Goal: Register for event/course

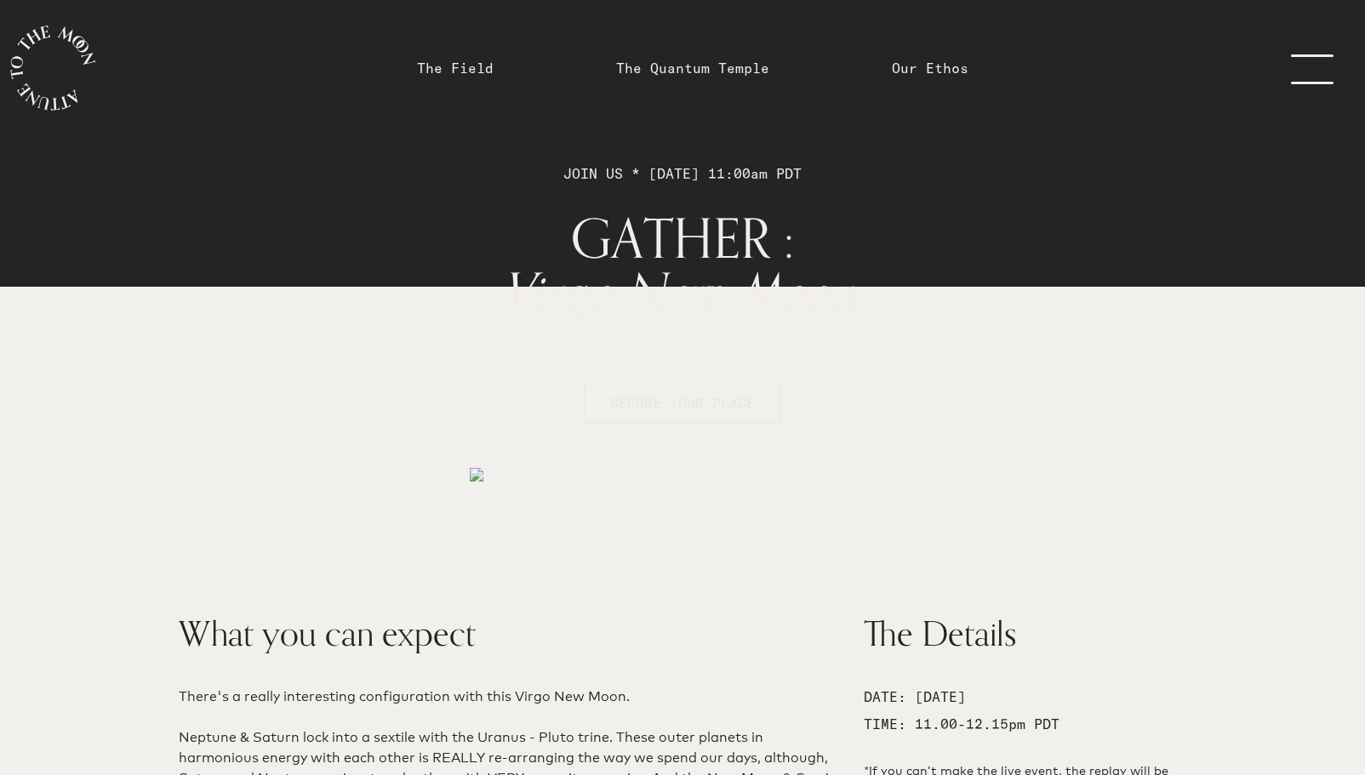
click at [662, 402] on span "SECURE YOUR PLACE" at bounding box center [682, 403] width 145 height 17
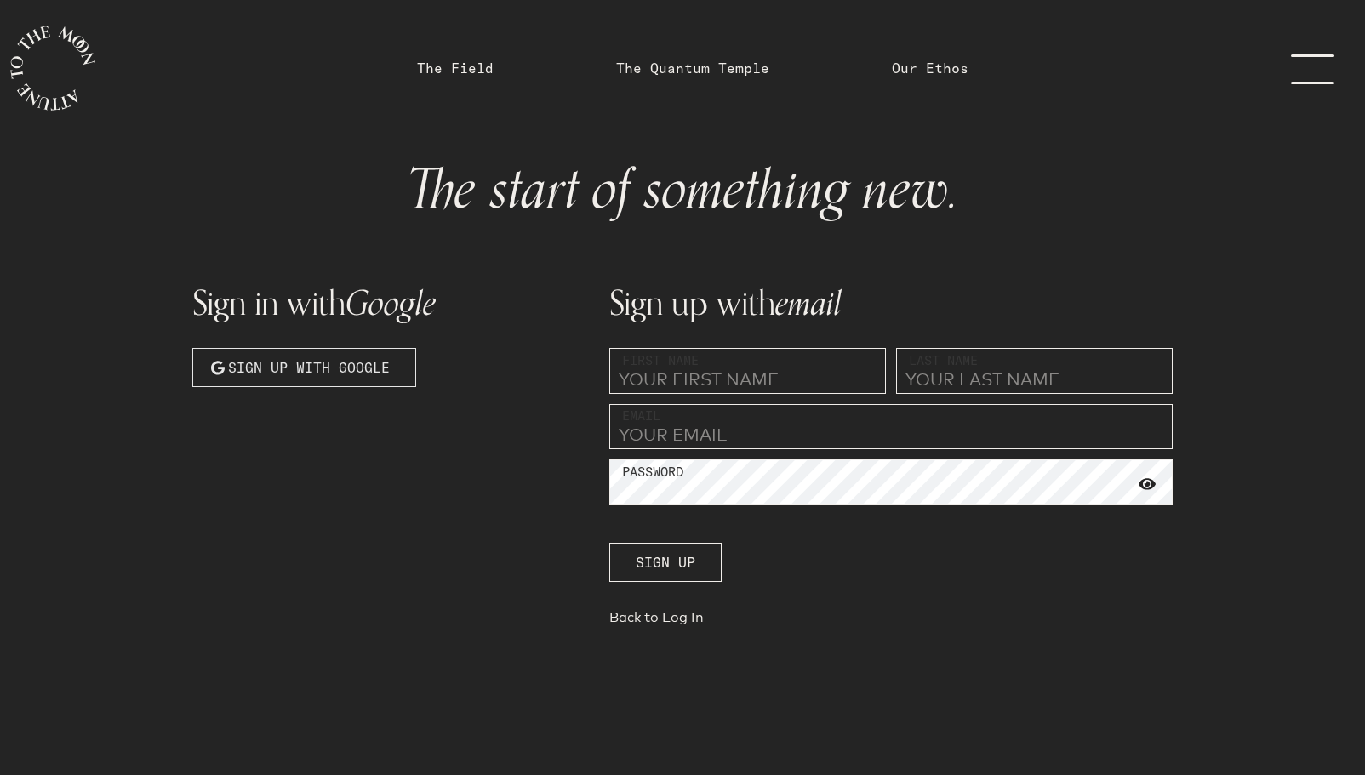
click at [244, 371] on span "Sign up with Google" at bounding box center [309, 367] width 162 height 20
click at [1319, 66] on link "menu" at bounding box center [1322, 68] width 85 height 136
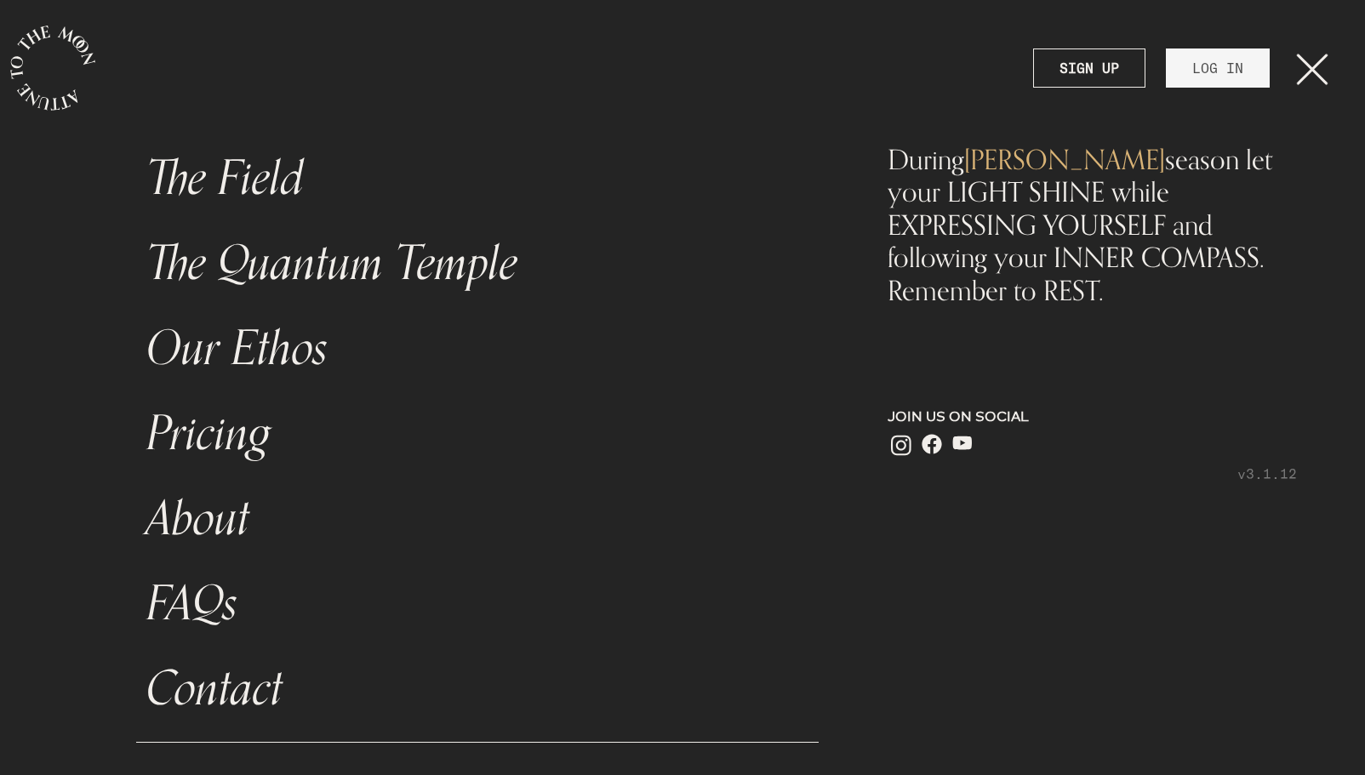
click at [1226, 76] on link "LOG IN" at bounding box center [1218, 68] width 104 height 39
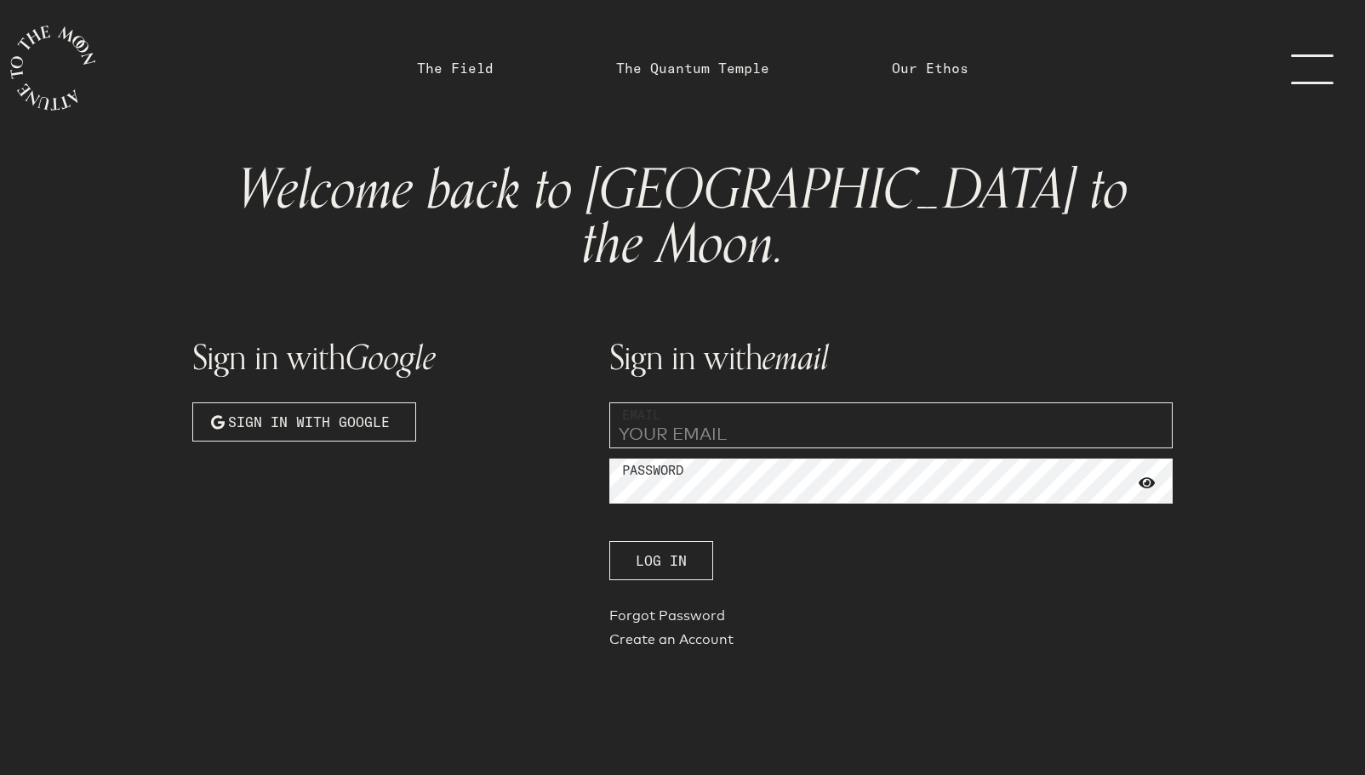
click at [752, 403] on input "email" at bounding box center [890, 426] width 563 height 46
type input "[EMAIL_ADDRESS][DOMAIN_NAME]"
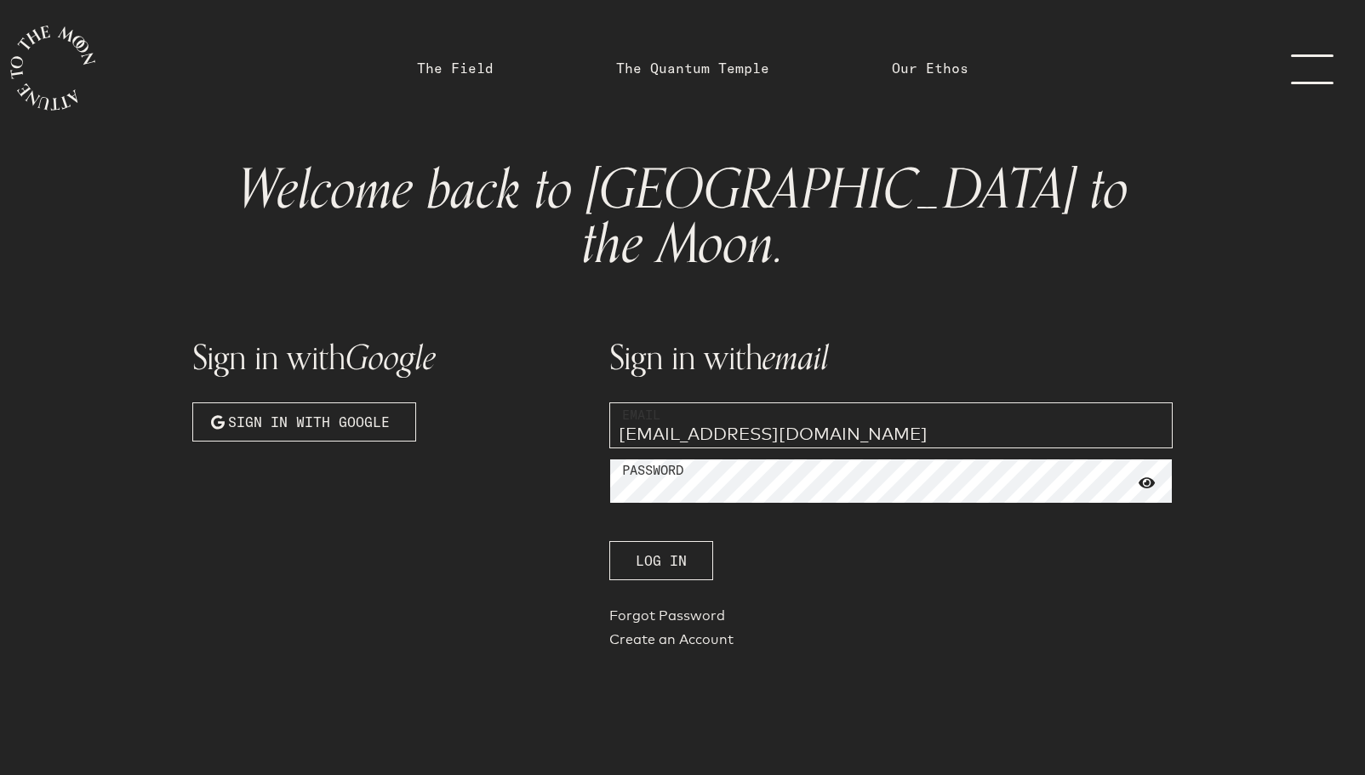
click at [660, 541] on button "Log In" at bounding box center [661, 560] width 104 height 39
click at [505, 426] on div "Sign in with Google Sign in with Google Sign in with email Email [EMAIL_ADDRESS…" at bounding box center [682, 484] width 1001 height 363
click at [660, 541] on button "Log In" at bounding box center [661, 560] width 104 height 39
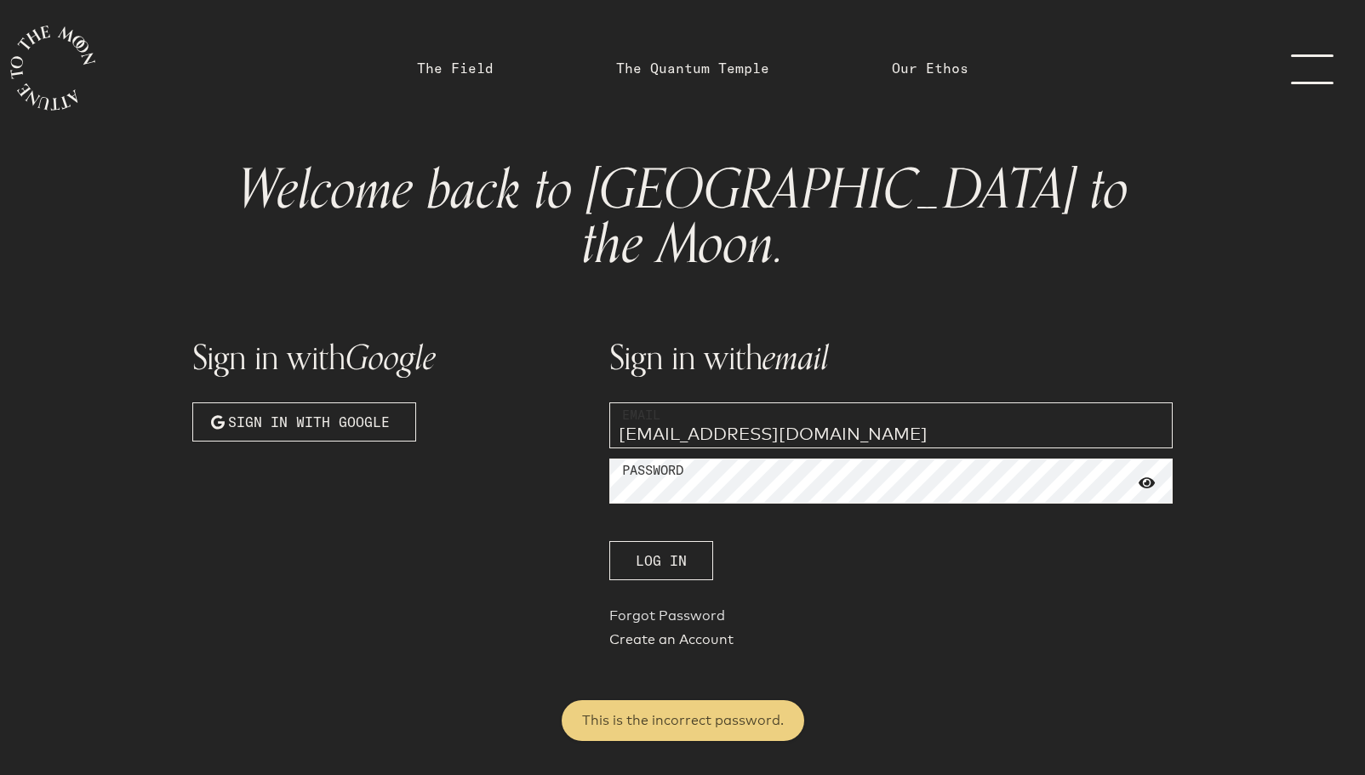
click at [637, 608] on link "Forgot Password" at bounding box center [890, 620] width 563 height 24
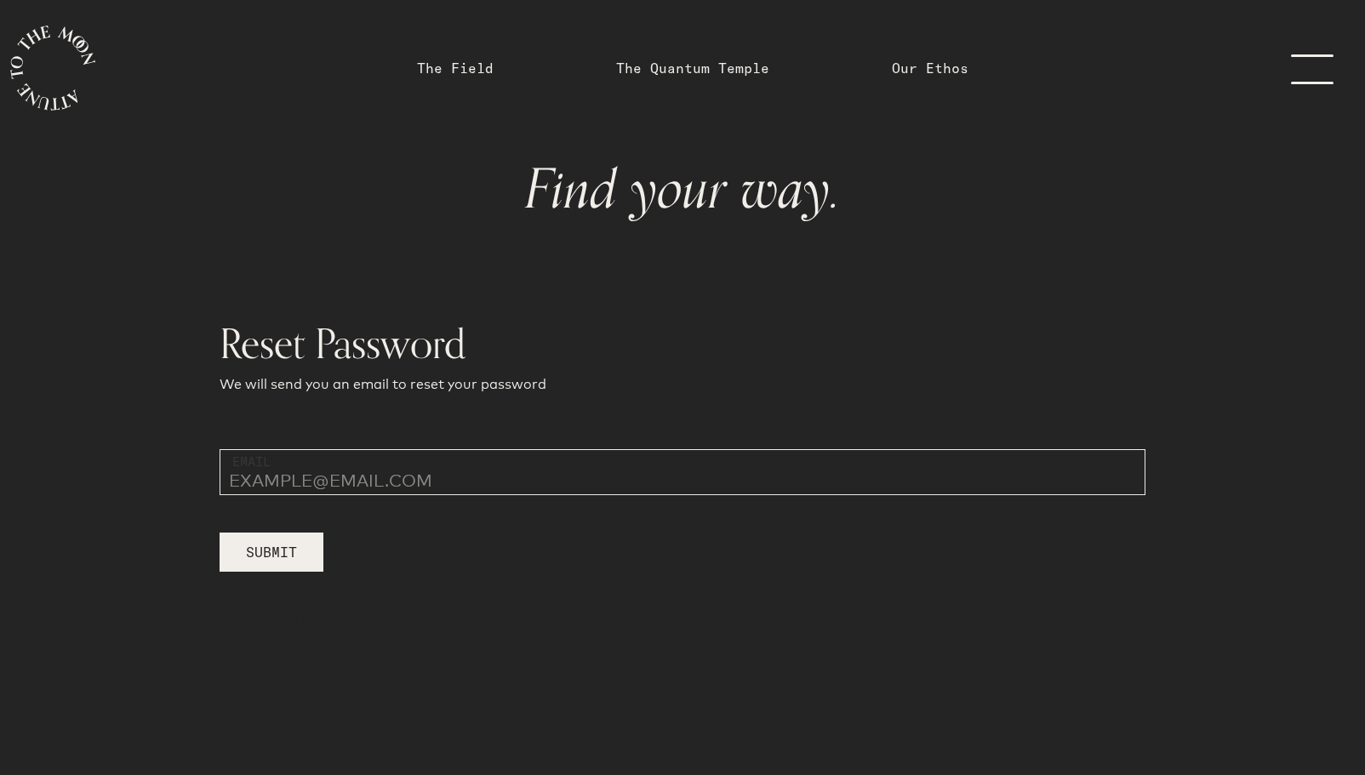
click at [300, 472] on input "email" at bounding box center [683, 472] width 926 height 46
type input "[EMAIL_ADDRESS][DOMAIN_NAME]"
click at [272, 548] on span "Submit" at bounding box center [271, 552] width 51 height 20
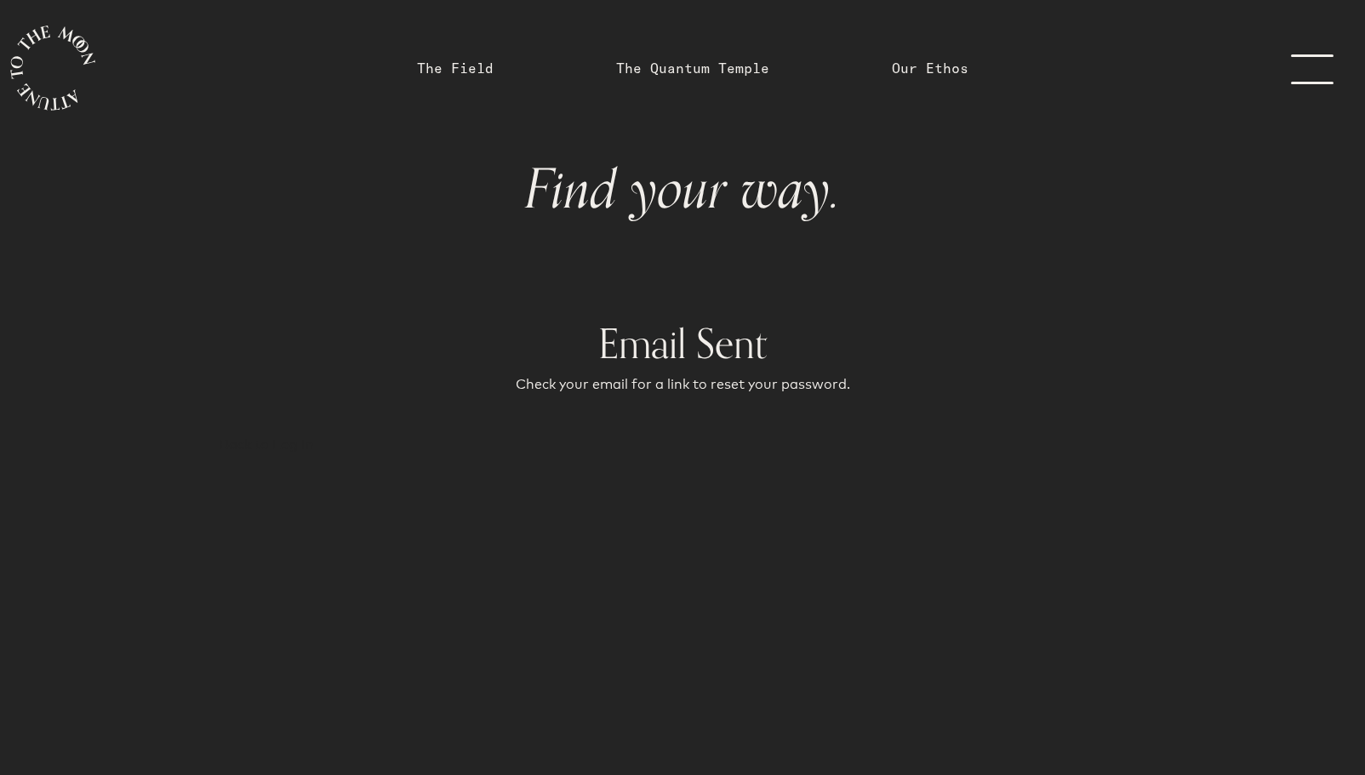
drag, startPoint x: 671, startPoint y: 194, endPoint x: 752, endPoint y: 180, distance: 82.8
click at [671, 194] on h1 "Find your way." at bounding box center [682, 190] width 953 height 54
click at [1308, 54] on link "menu" at bounding box center [1322, 68] width 85 height 136
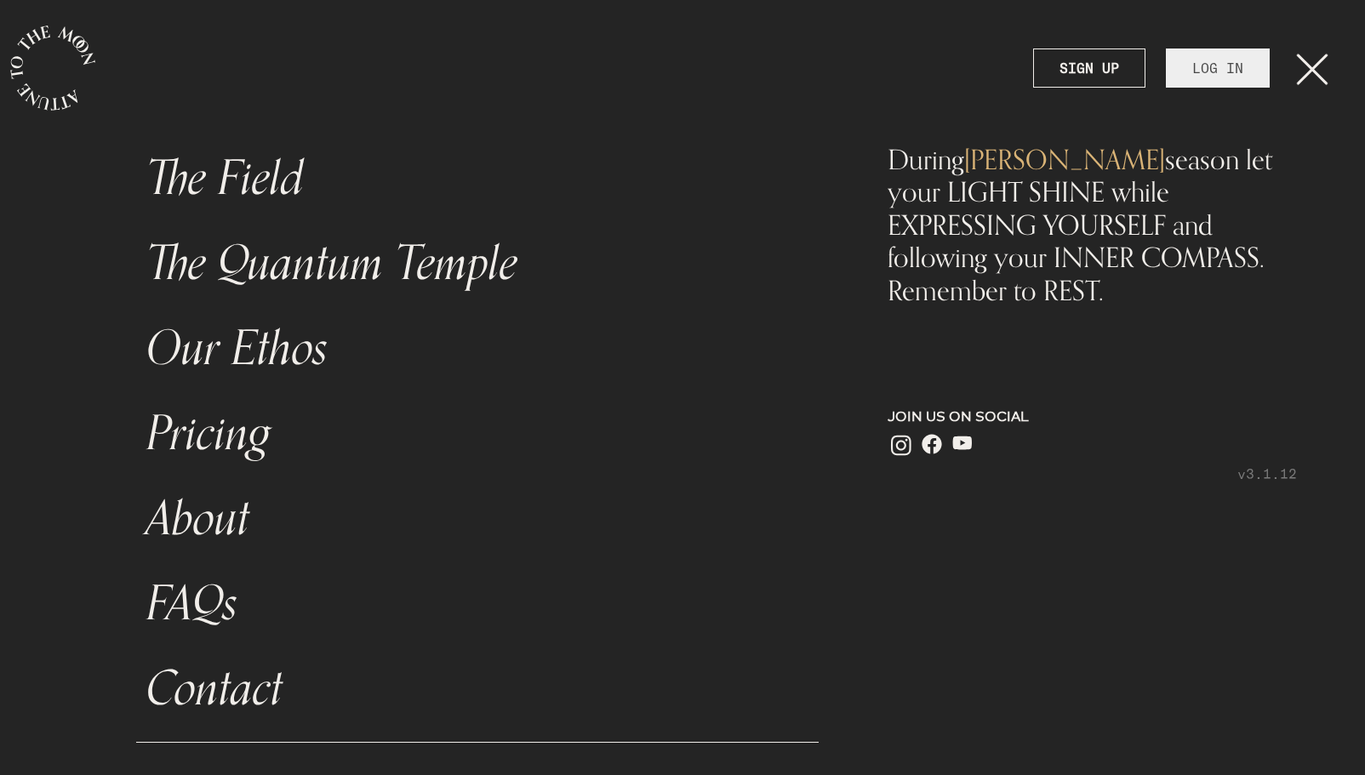
click at [1204, 60] on link "LOG IN" at bounding box center [1218, 68] width 104 height 39
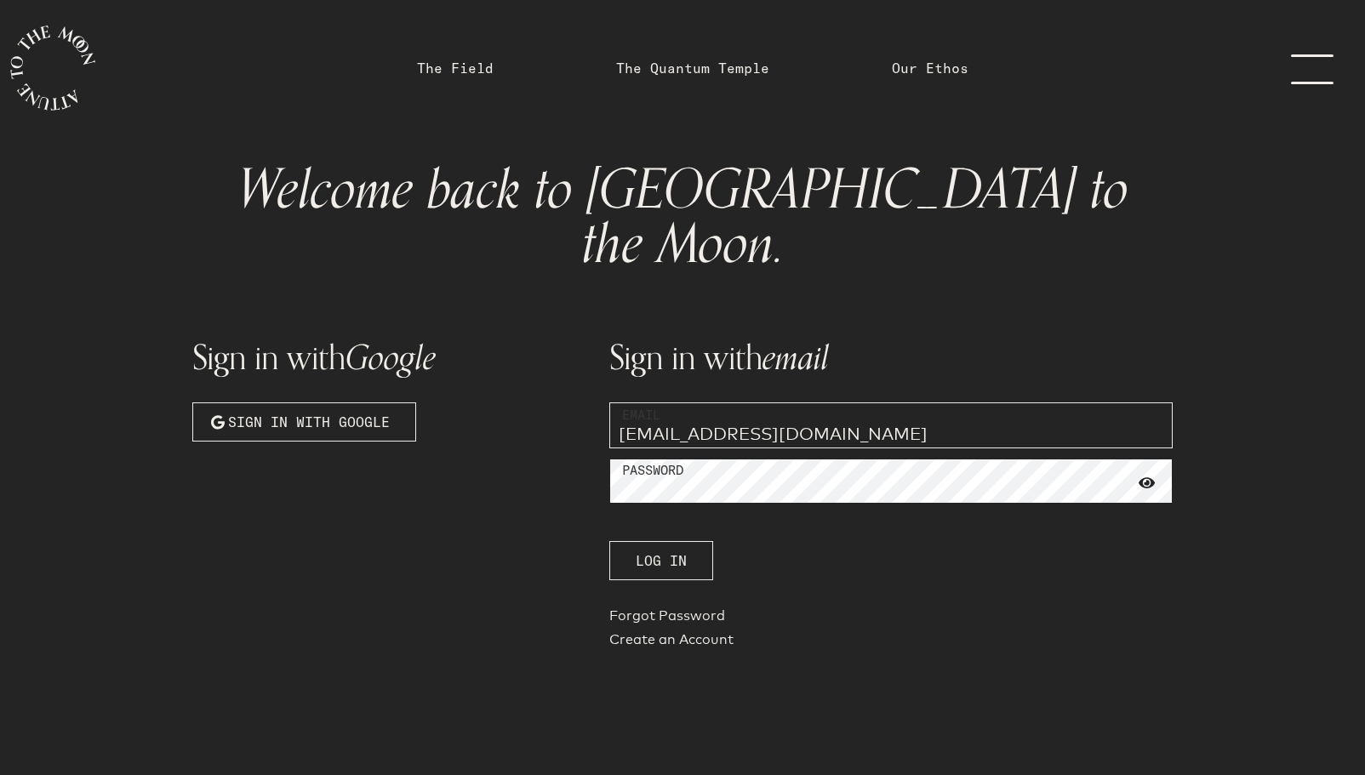
click at [660, 541] on button "Log In" at bounding box center [661, 560] width 104 height 39
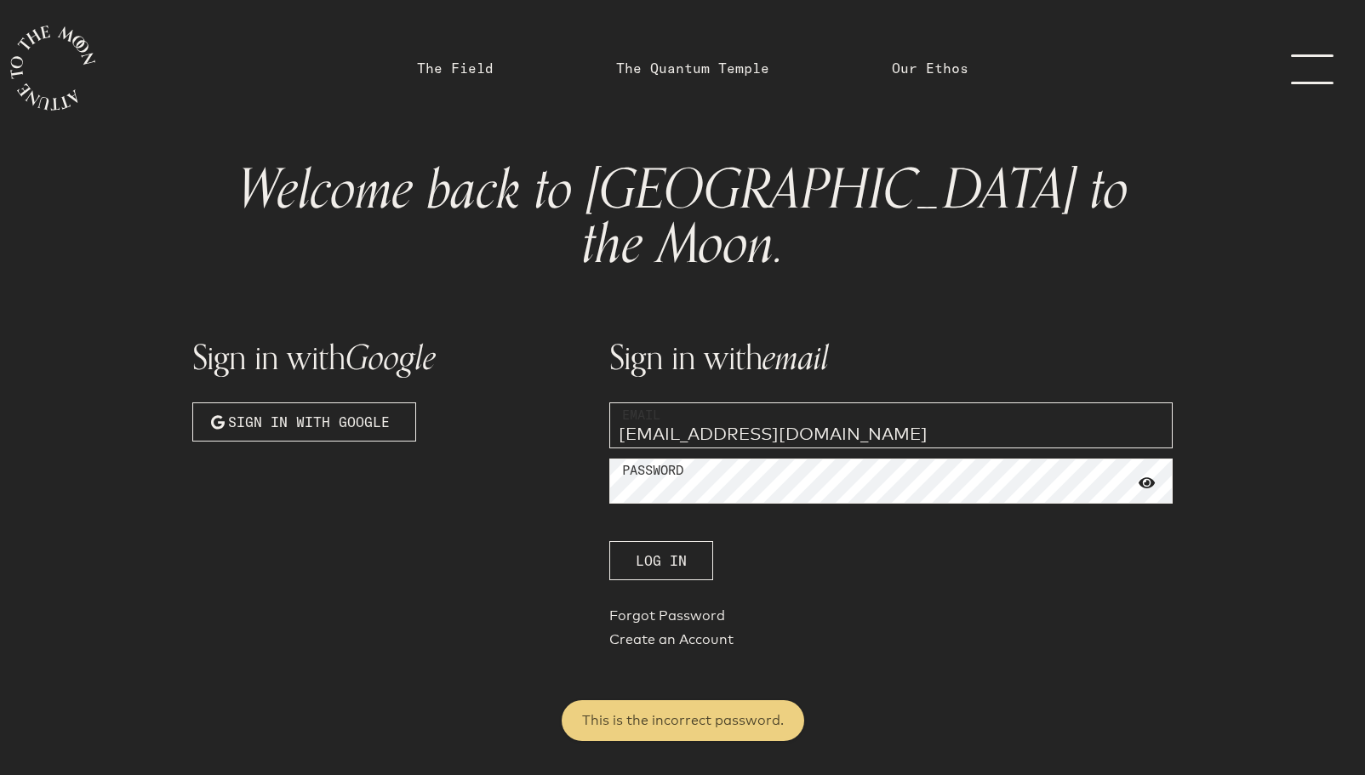
click at [1152, 476] on span at bounding box center [1147, 483] width 17 height 15
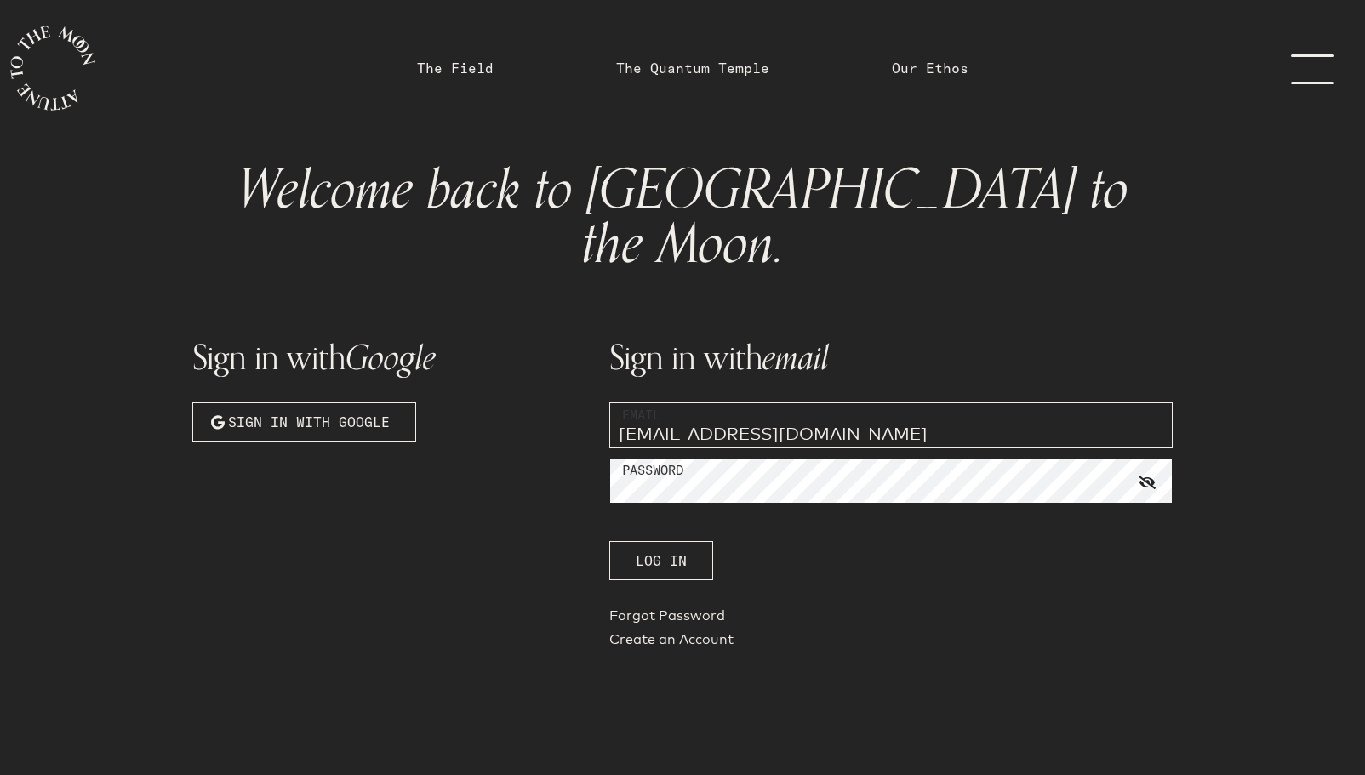
click at [534, 420] on div "Sign in with Google Sign in with Google Sign in with email Email [EMAIL_ADDRESS…" at bounding box center [682, 484] width 1001 height 363
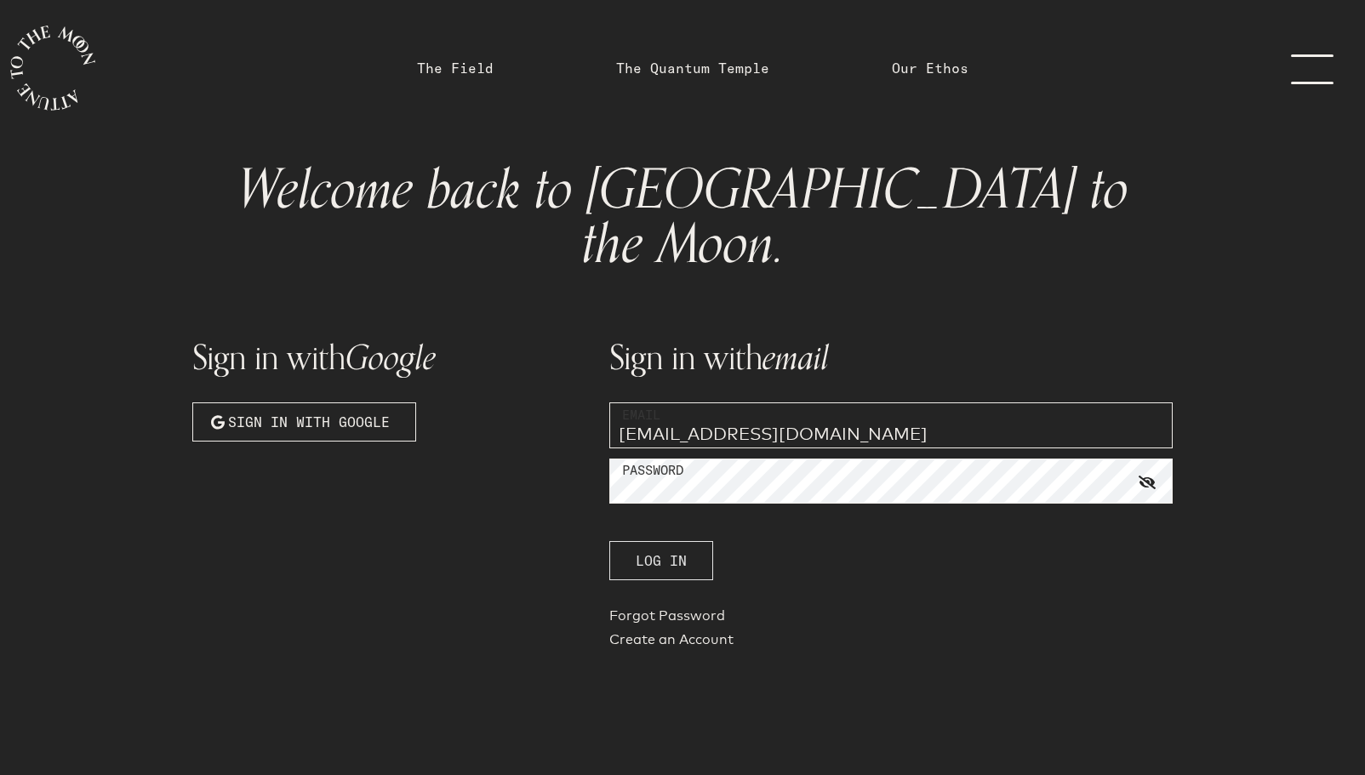
click at [686, 551] on span "Log In" at bounding box center [661, 561] width 51 height 20
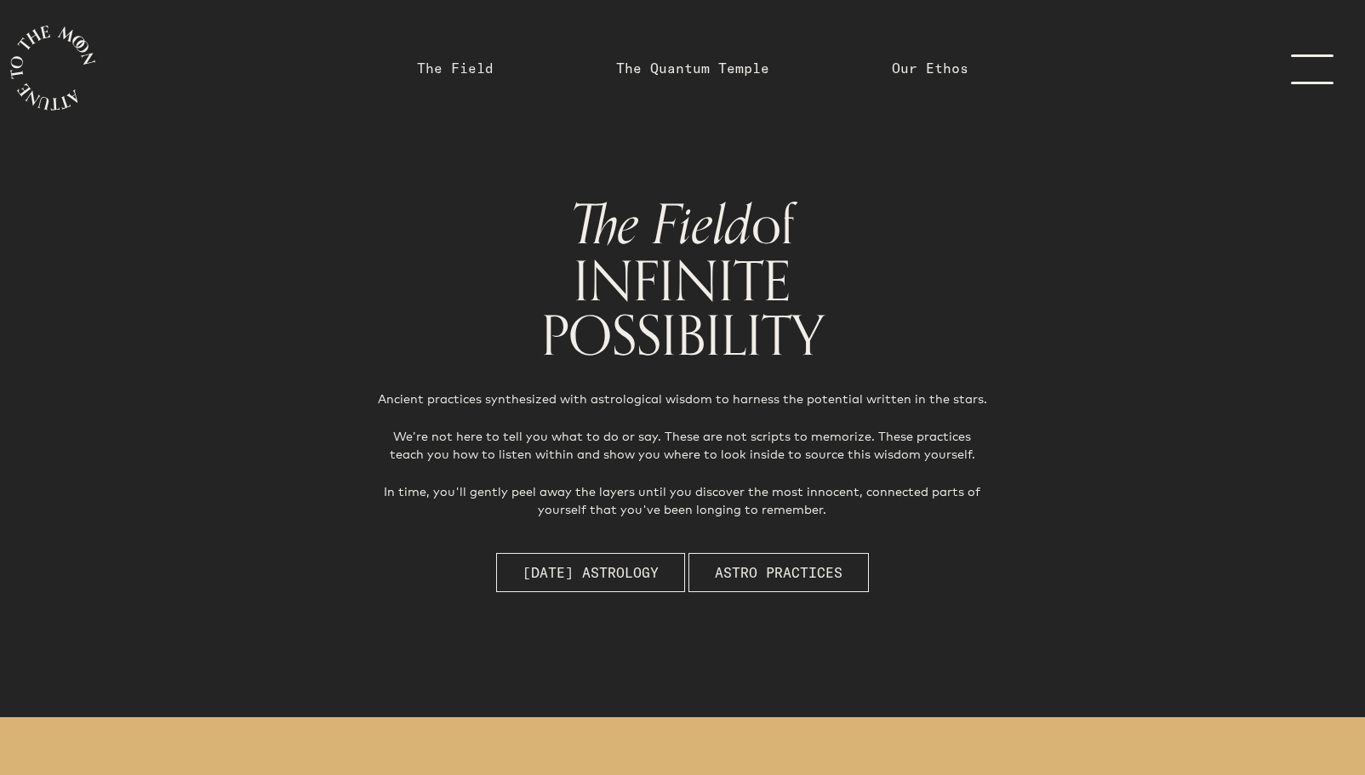
click at [468, 76] on link "The Field" at bounding box center [455, 68] width 77 height 20
click at [468, 69] on link "The Field" at bounding box center [455, 68] width 77 height 20
click at [440, 66] on link "The Field" at bounding box center [455, 68] width 77 height 20
click at [692, 64] on link "The Quantum Temple" at bounding box center [692, 68] width 153 height 20
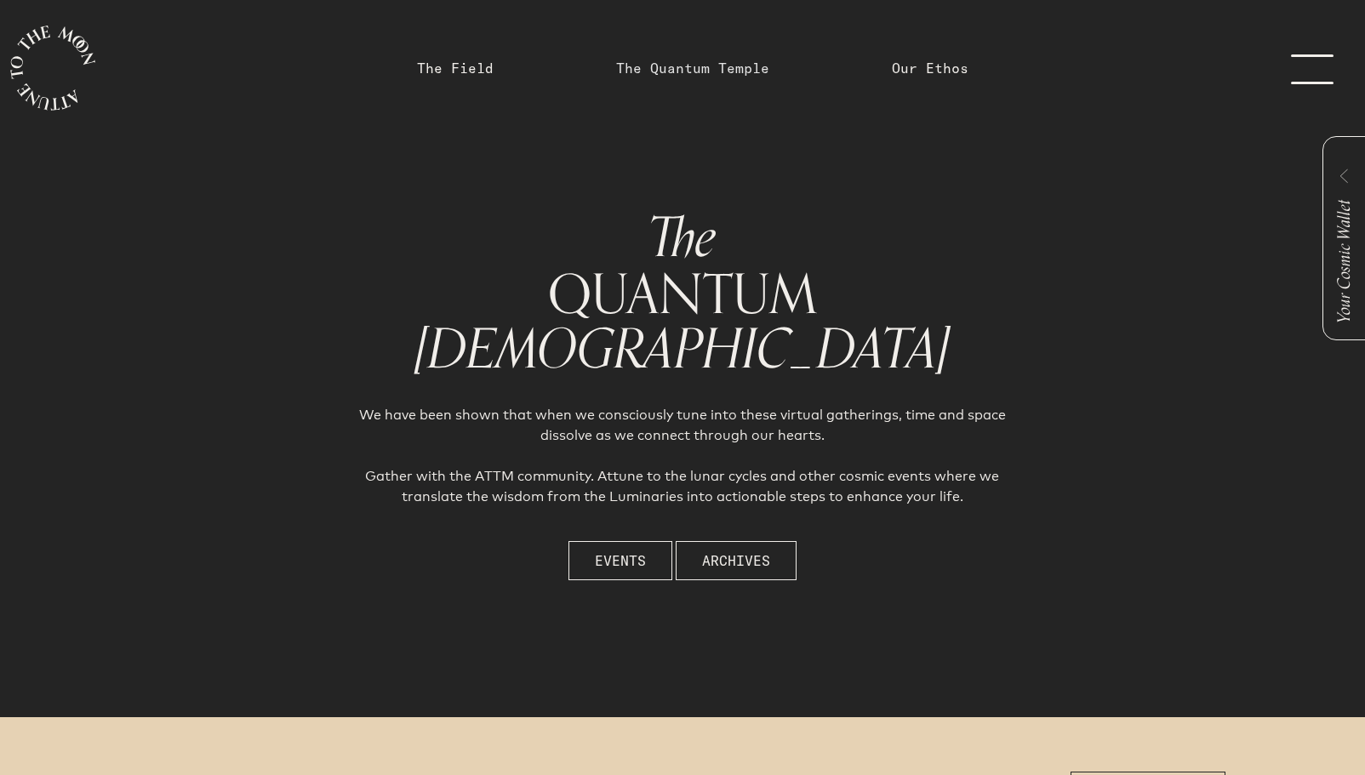
click at [689, 71] on link "The Quantum Temple" at bounding box center [692, 68] width 153 height 20
click at [626, 559] on span "Events" at bounding box center [620, 561] width 51 height 20
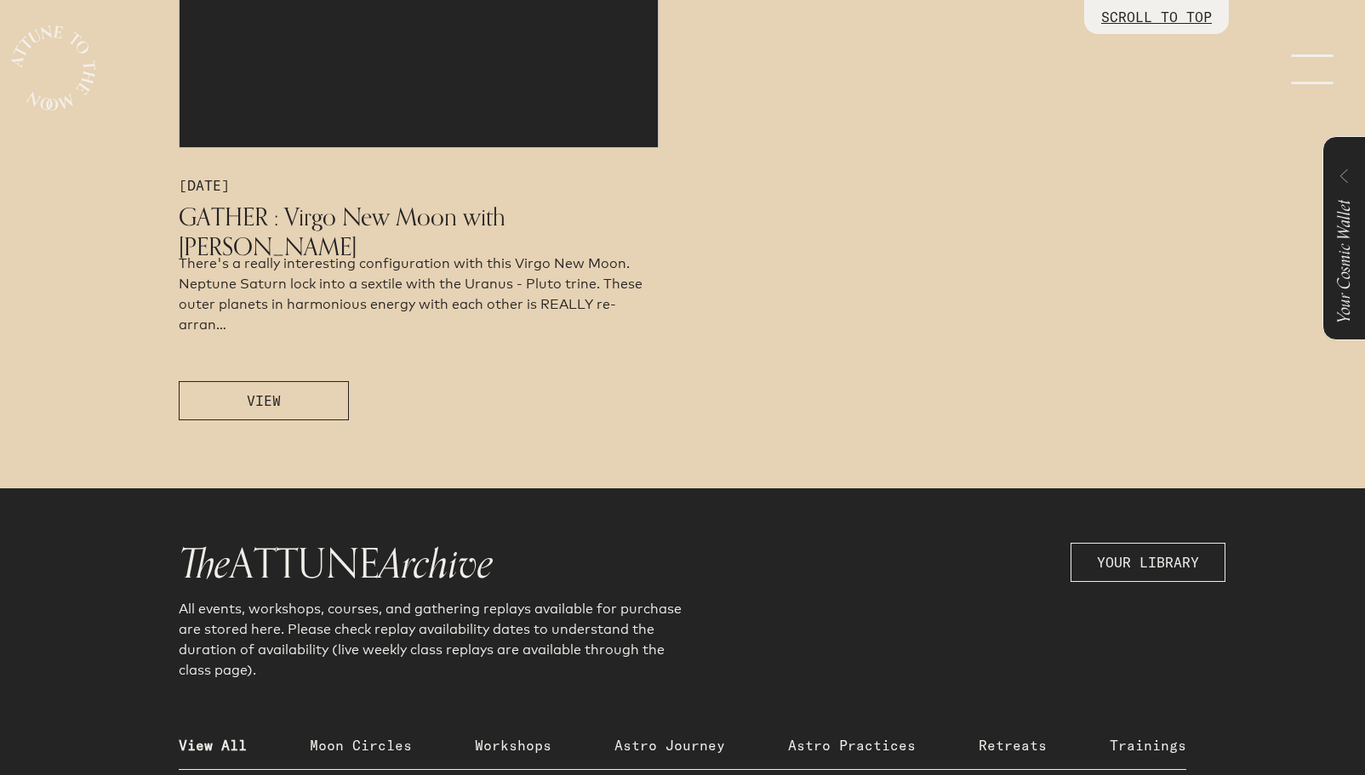
scroll to position [1159, 0]
click at [259, 397] on span "VIEW" at bounding box center [264, 401] width 34 height 20
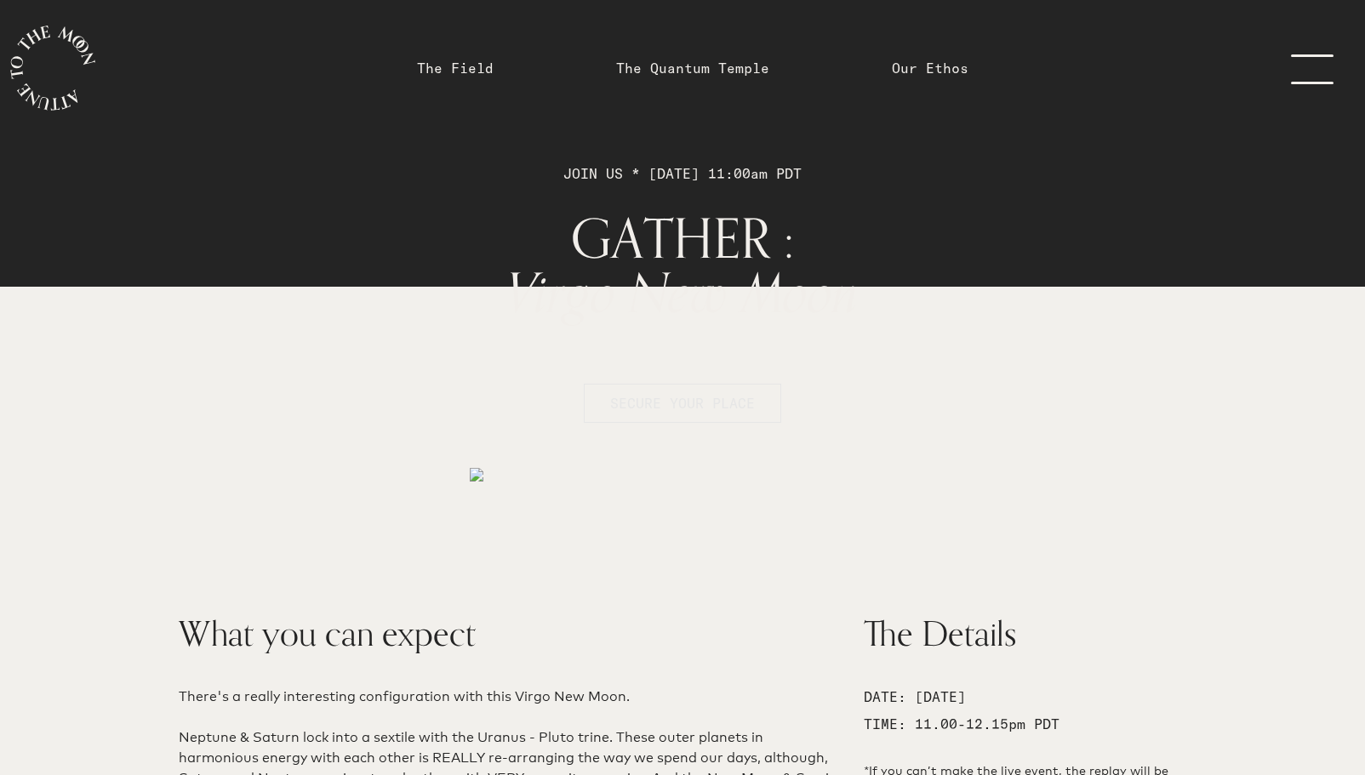
click at [645, 400] on span "SECURE YOUR PLACE" at bounding box center [682, 403] width 145 height 17
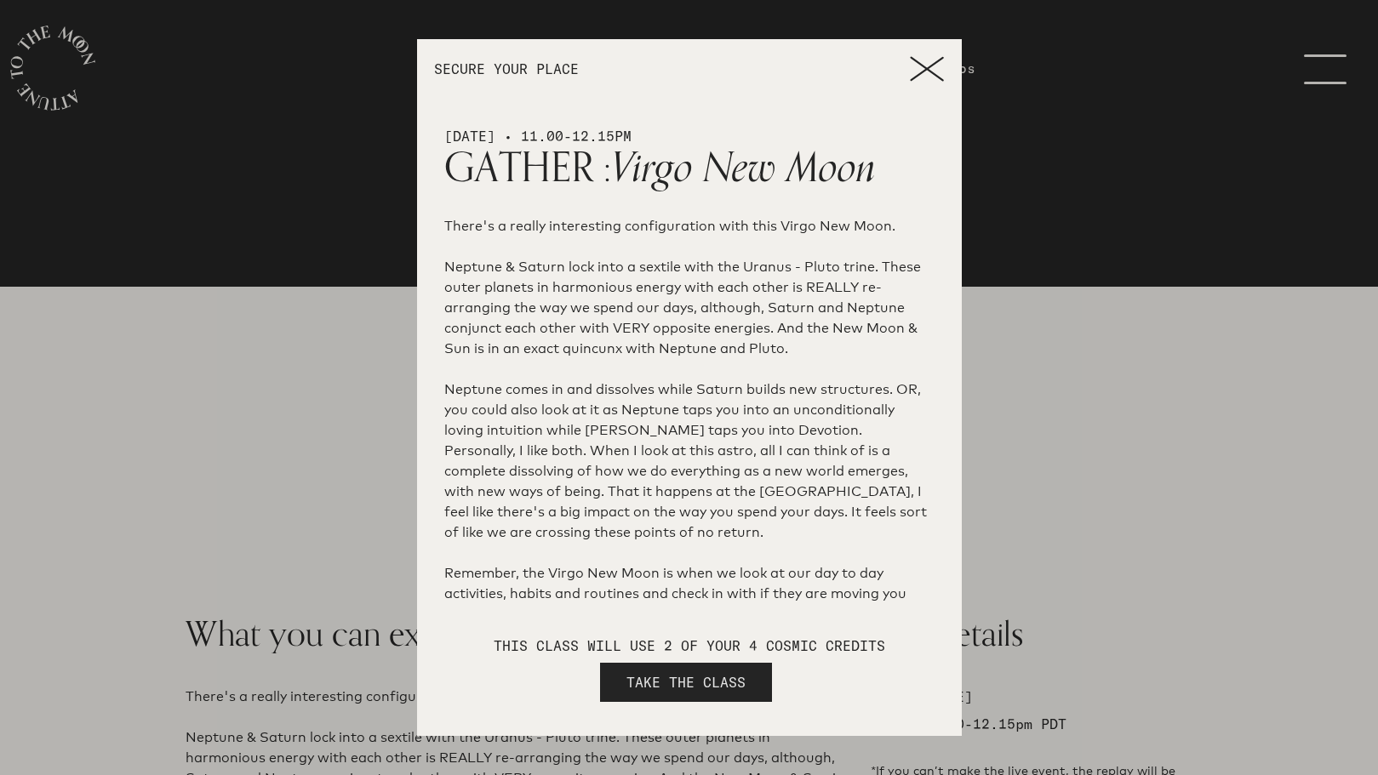
click at [658, 681] on span "TAKE THE CLASS" at bounding box center [685, 682] width 119 height 20
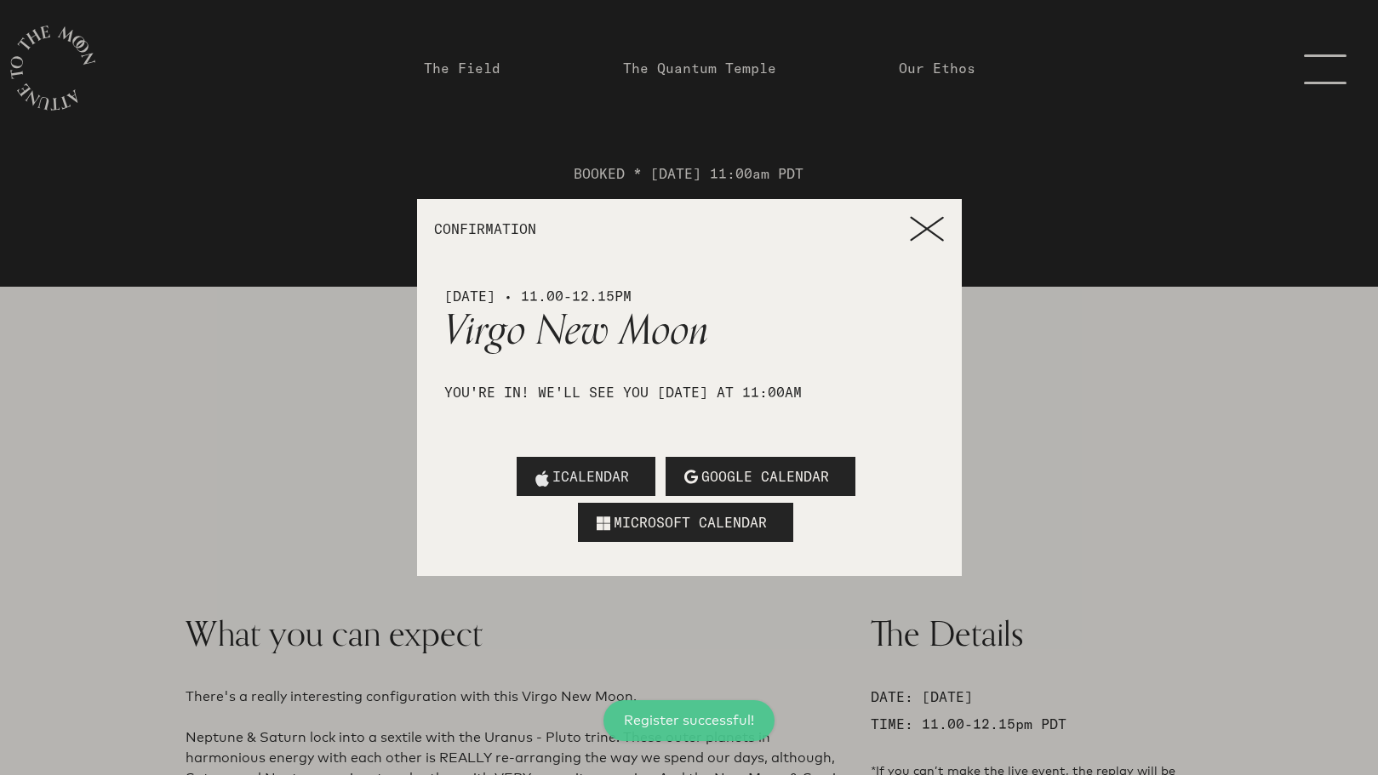
click at [611, 479] on span "ICALENDAR" at bounding box center [590, 476] width 77 height 20
click at [926, 231] on icon at bounding box center [927, 229] width 34 height 26
